Goal: Task Accomplishment & Management: Manage account settings

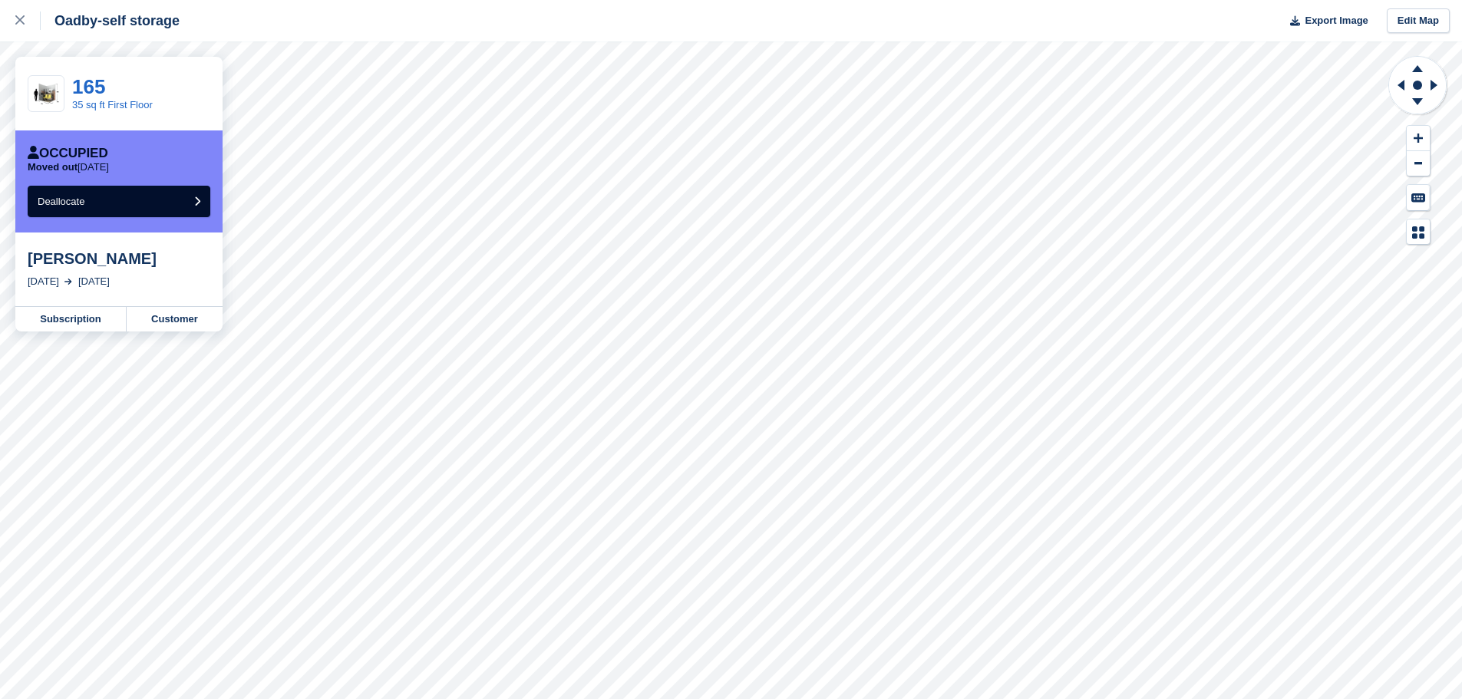
click at [107, 259] on div "[PERSON_NAME]" at bounding box center [119, 258] width 183 height 18
click at [81, 323] on link "Subscription" at bounding box center [70, 319] width 111 height 25
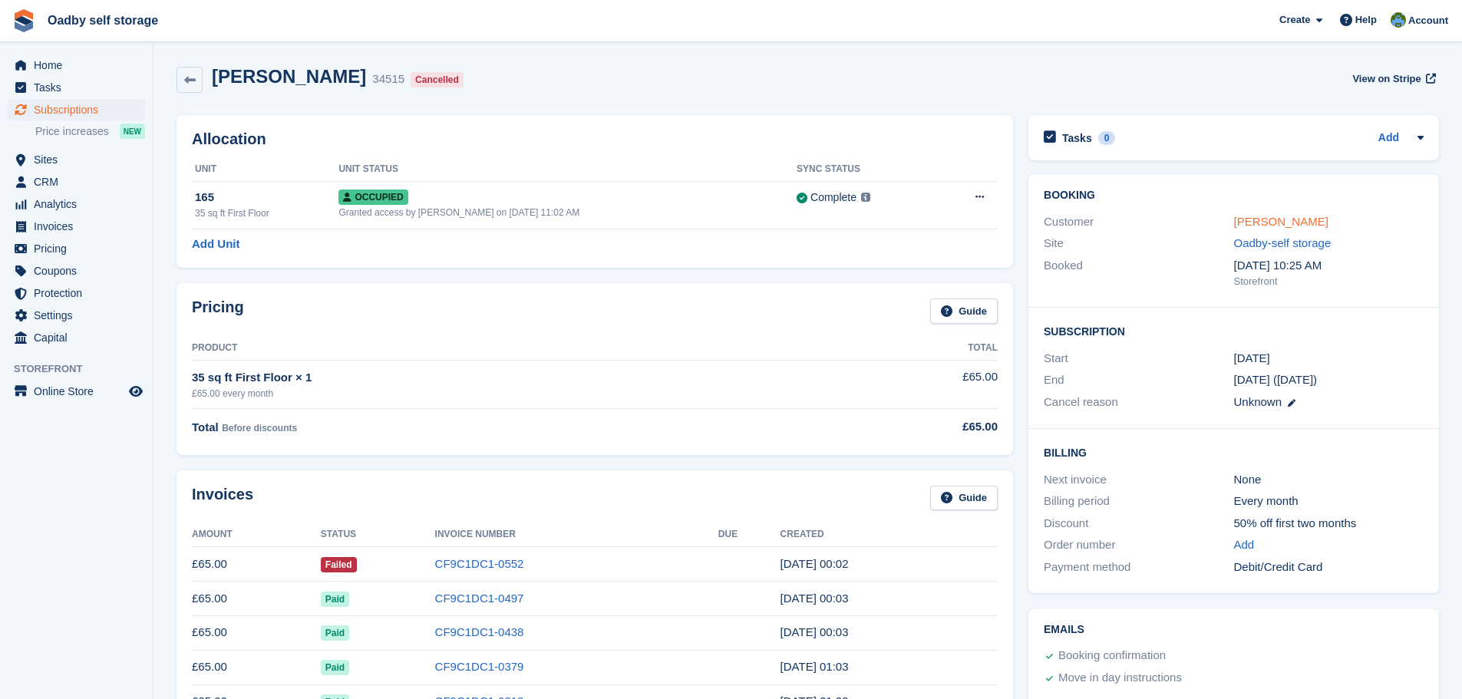
click at [1260, 216] on link "[PERSON_NAME]" at bounding box center [1281, 221] width 94 height 13
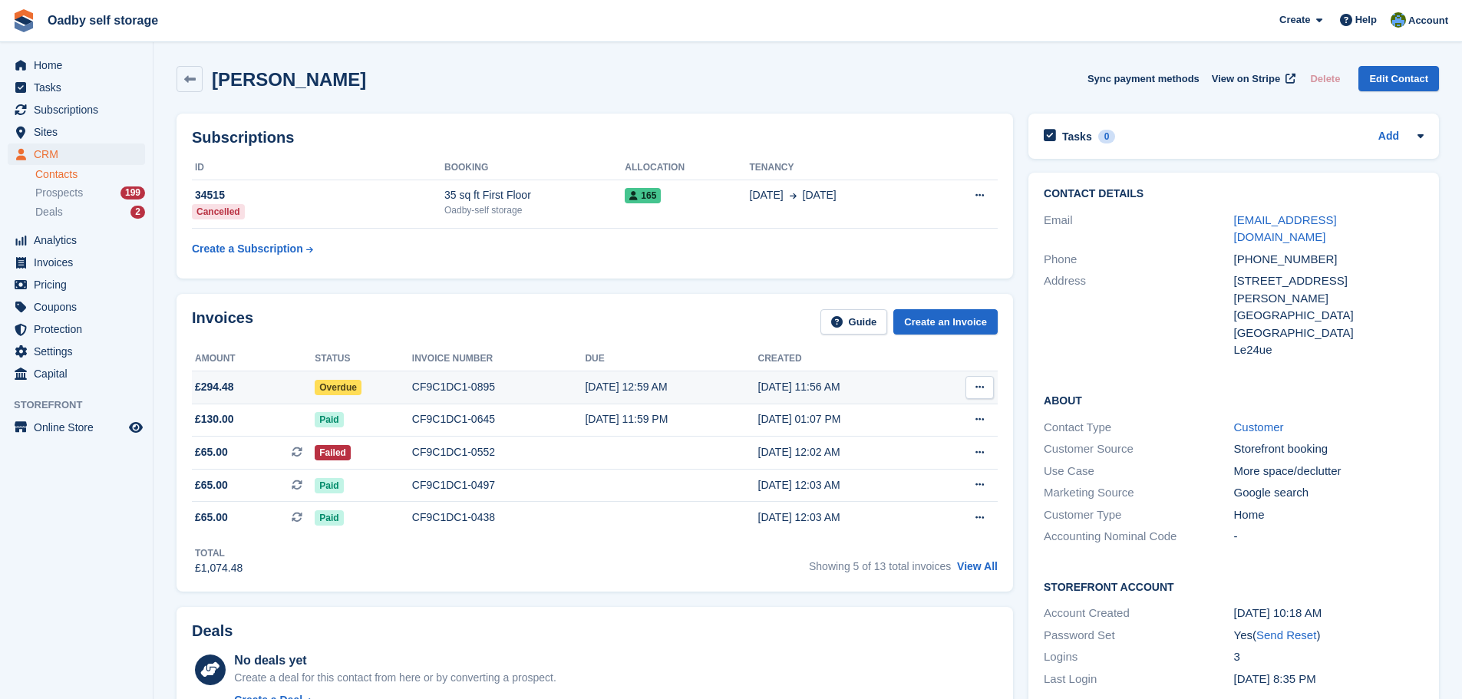
click at [465, 387] on div "CF9C1DC1-0895" at bounding box center [498, 387] width 173 height 16
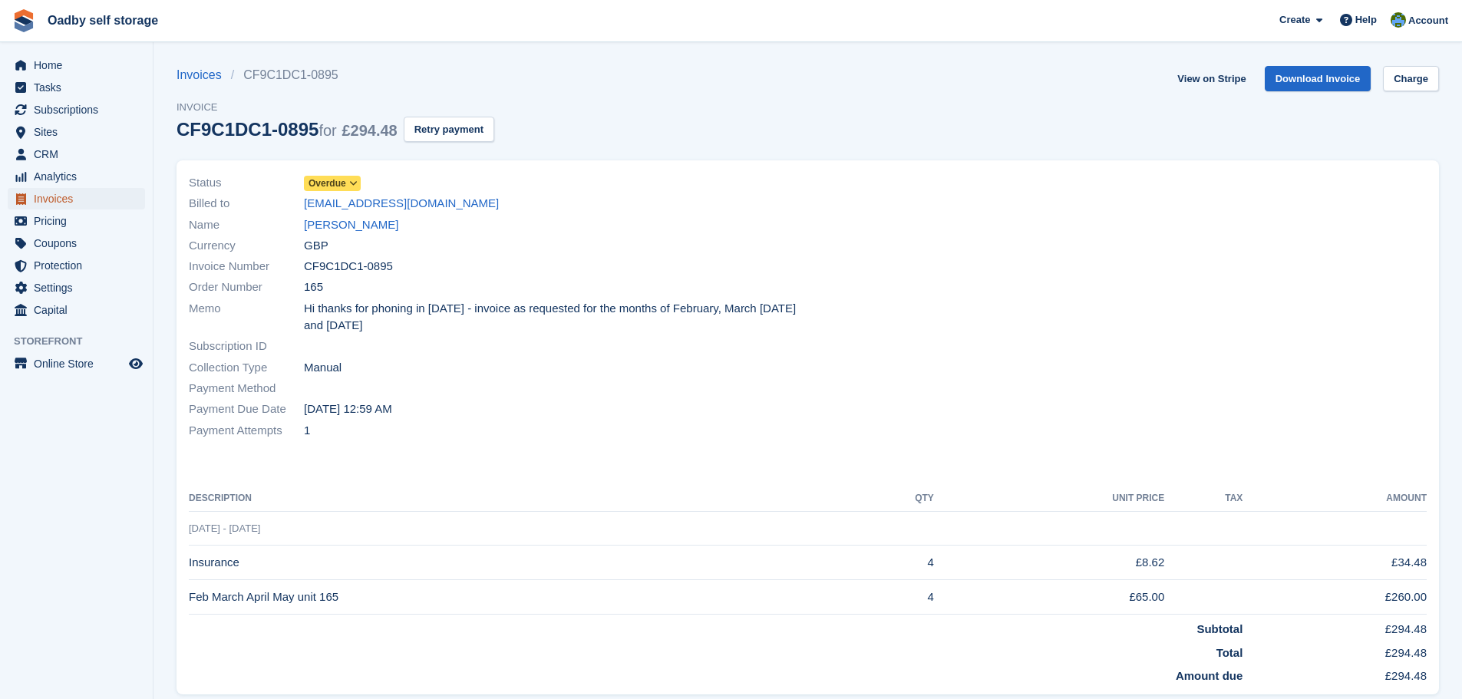
click at [51, 199] on span "Invoices" at bounding box center [80, 198] width 92 height 21
click at [347, 203] on link "[EMAIL_ADDRESS][DOMAIN_NAME]" at bounding box center [401, 204] width 195 height 18
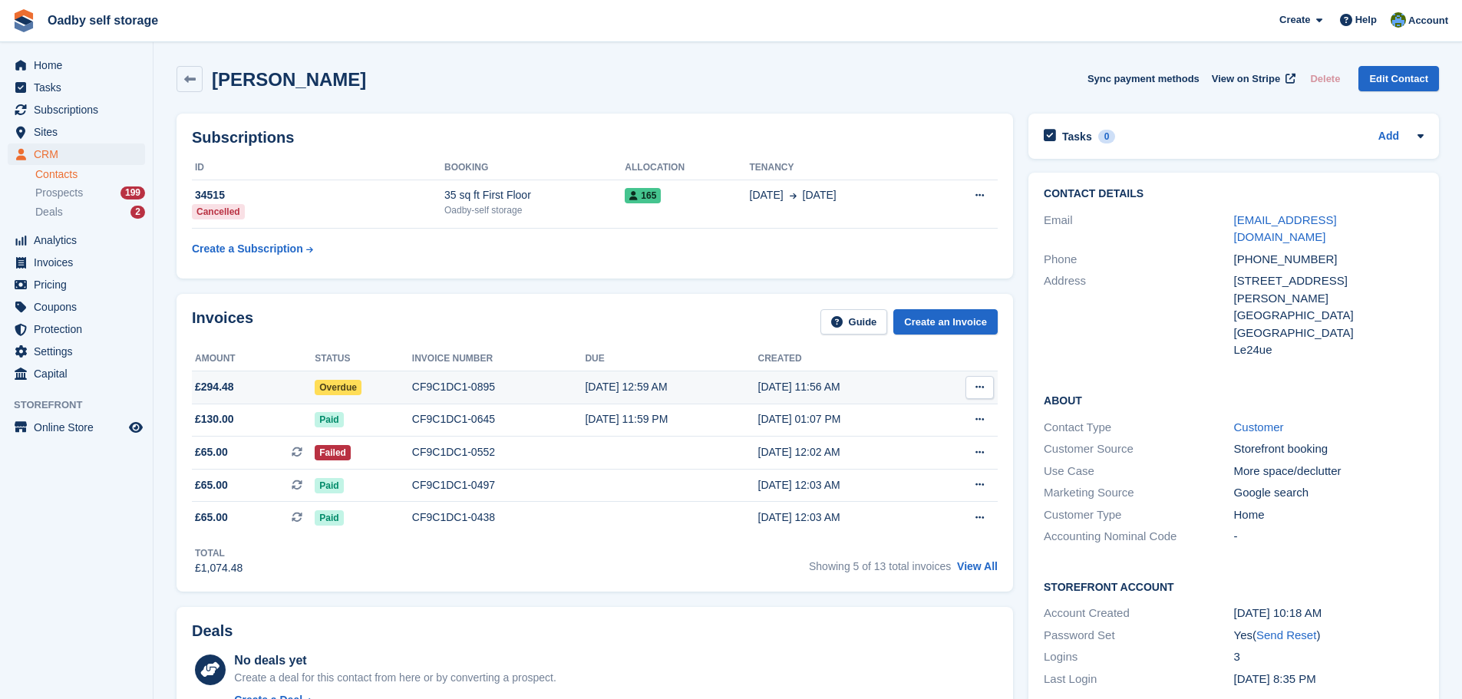
click at [979, 387] on icon at bounding box center [979, 387] width 8 height 10
click at [660, 389] on div "[DATE] 12:59 AM" at bounding box center [671, 387] width 173 height 16
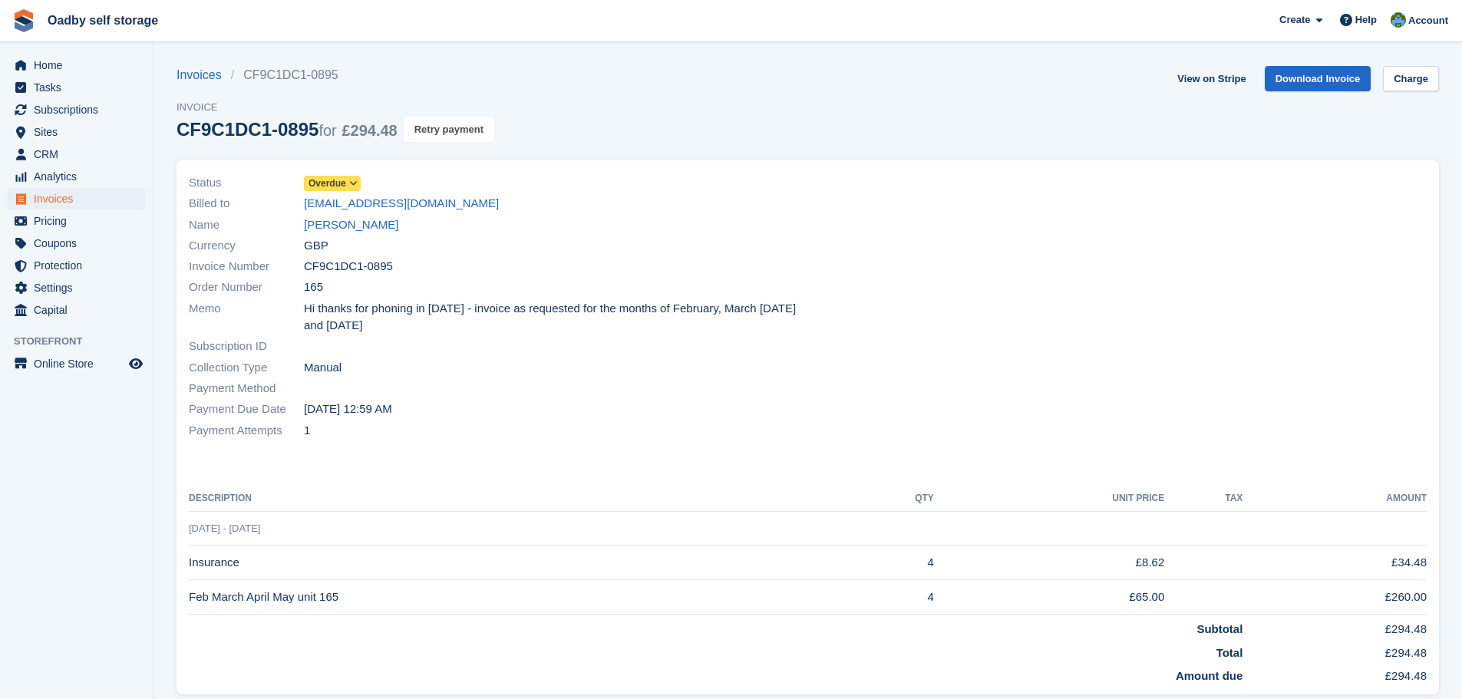
click at [426, 132] on button "Retry payment" at bounding box center [449, 129] width 91 height 25
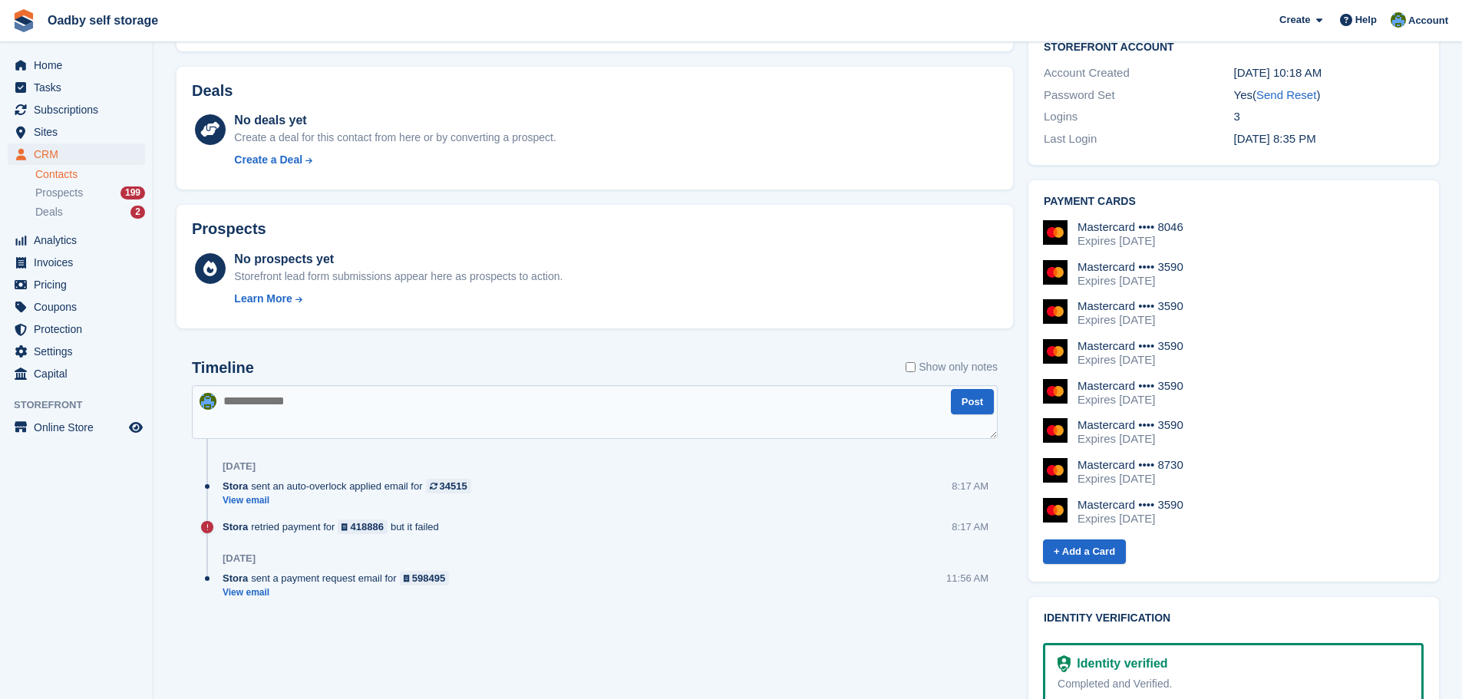
scroll to position [546, 0]
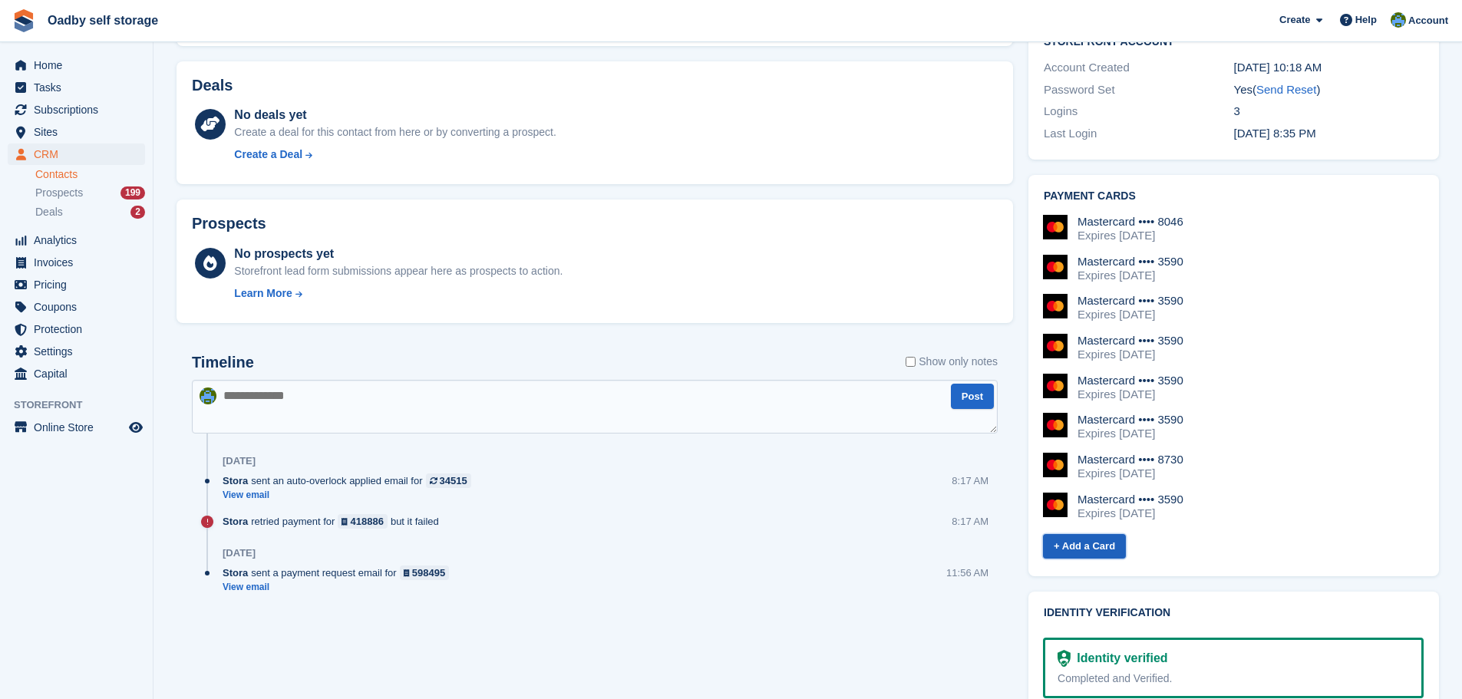
click at [1087, 534] on link "+ Add a Card" at bounding box center [1084, 546] width 83 height 25
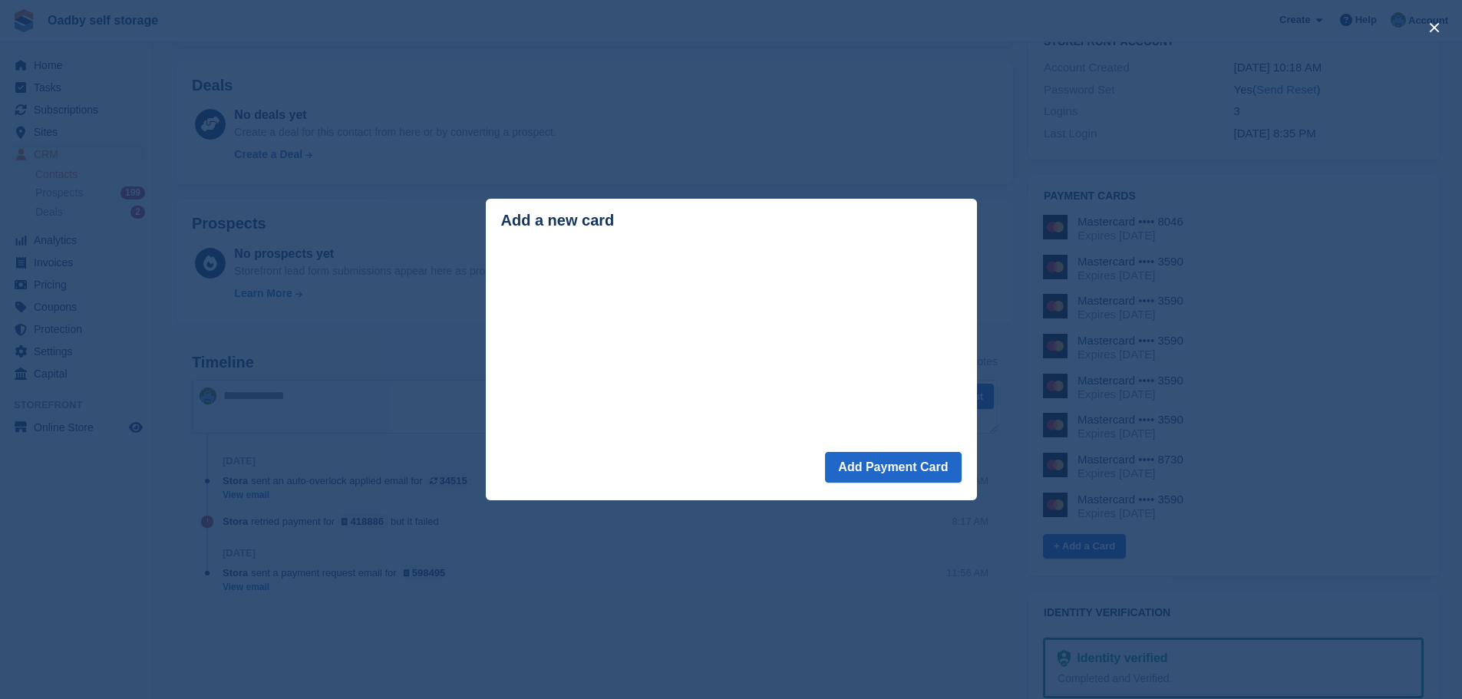
click at [668, 244] on header "Add a new card" at bounding box center [731, 223] width 491 height 49
click at [682, 186] on div "close" at bounding box center [731, 349] width 1462 height 699
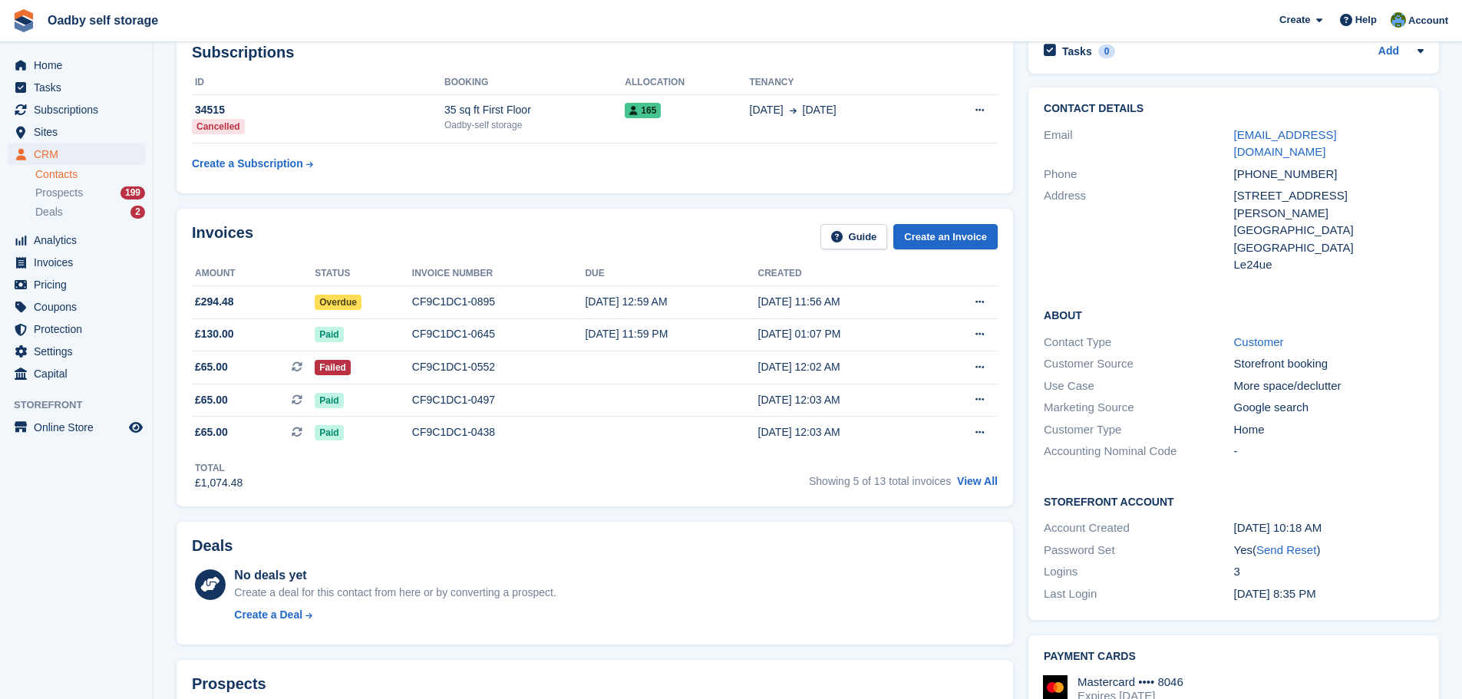
scroll to position [0, 0]
